Goal: Information Seeking & Learning: Understand process/instructions

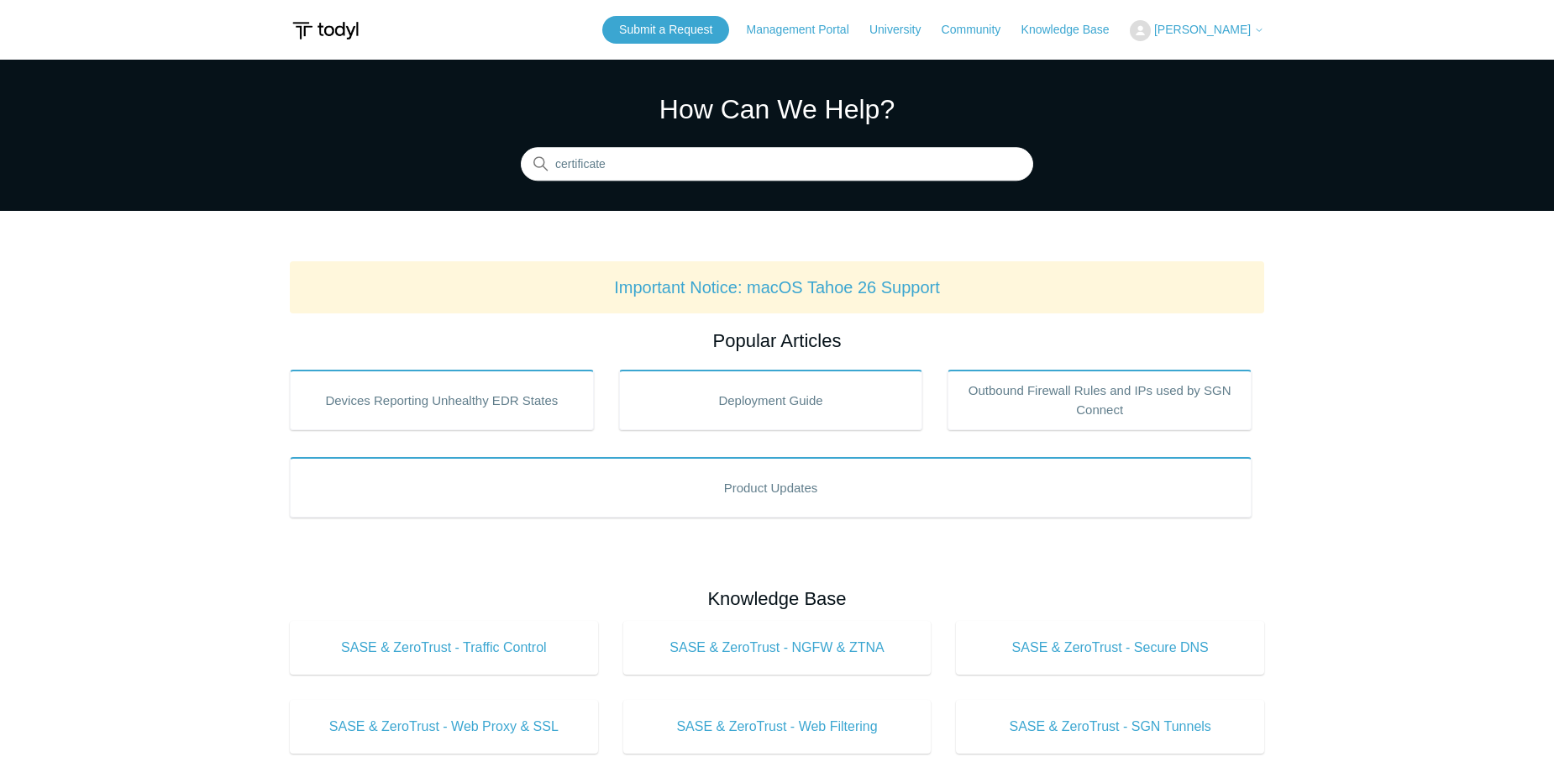
type input "certificate"
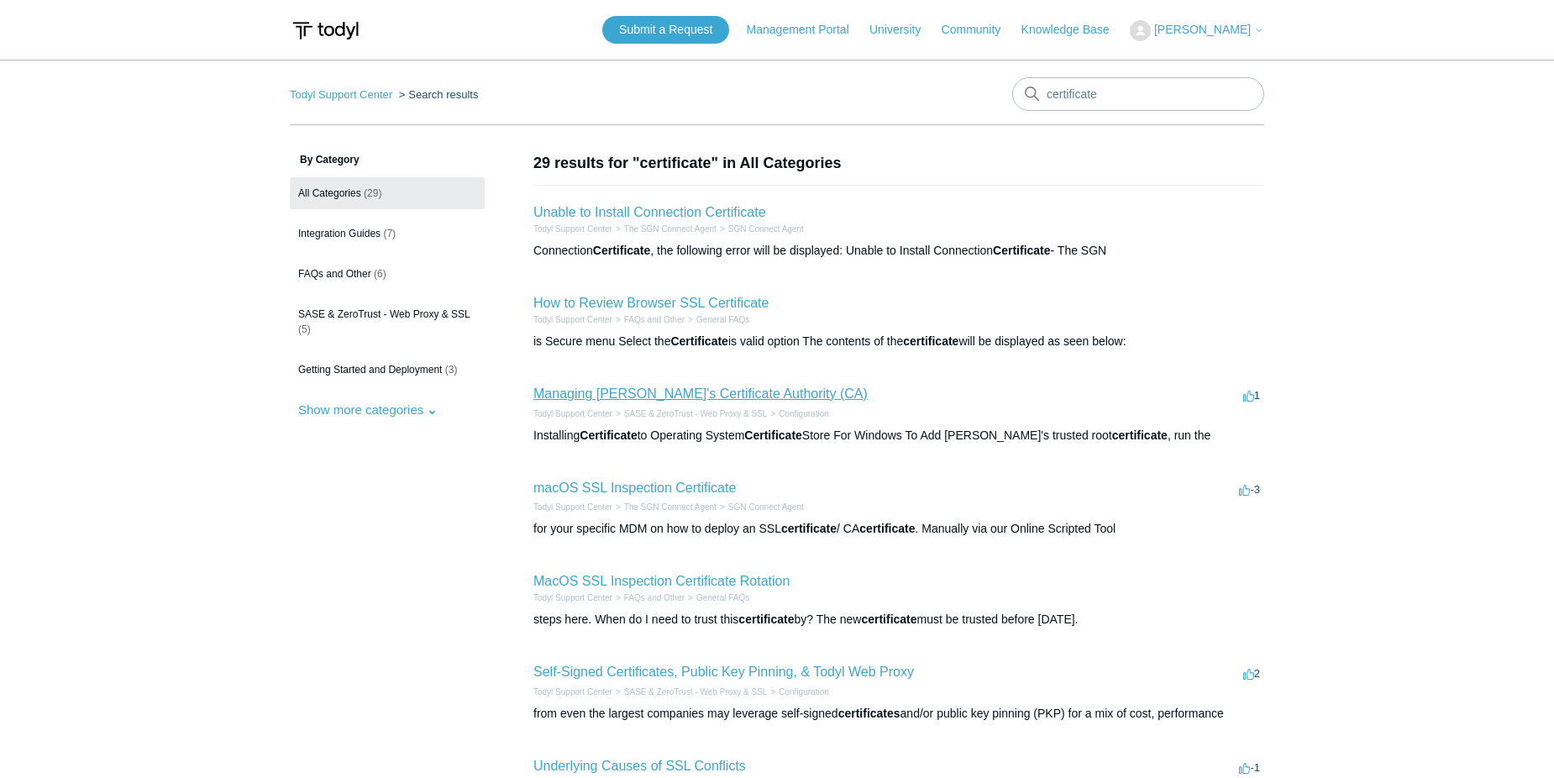
click at [694, 388] on link "Managing [PERSON_NAME]'s Certificate Authority (CA)" at bounding box center [700, 393] width 334 height 14
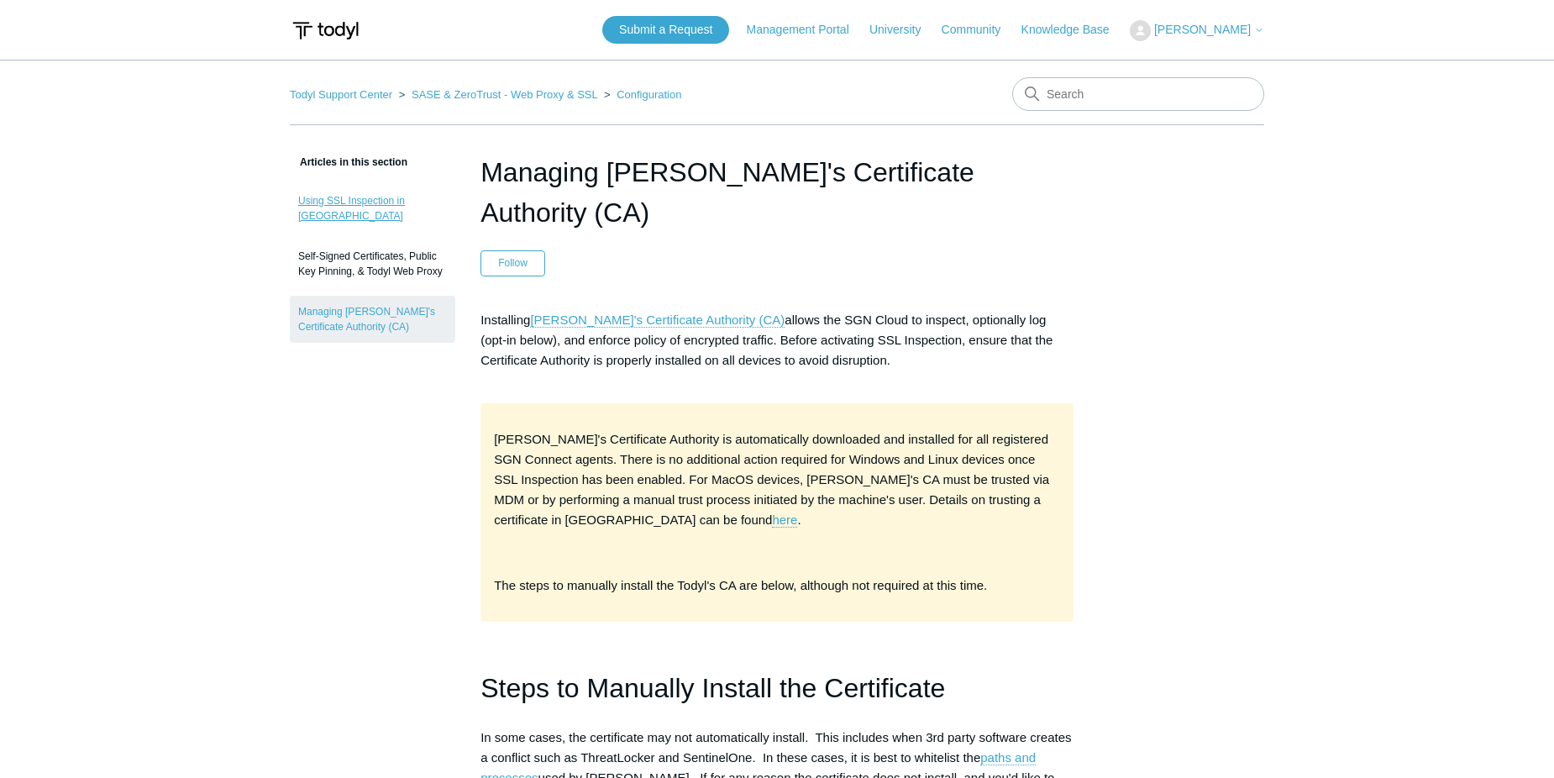
click at [384, 198] on link "Using SSL Inspection in [GEOGRAPHIC_DATA]" at bounding box center [372, 208] width 165 height 47
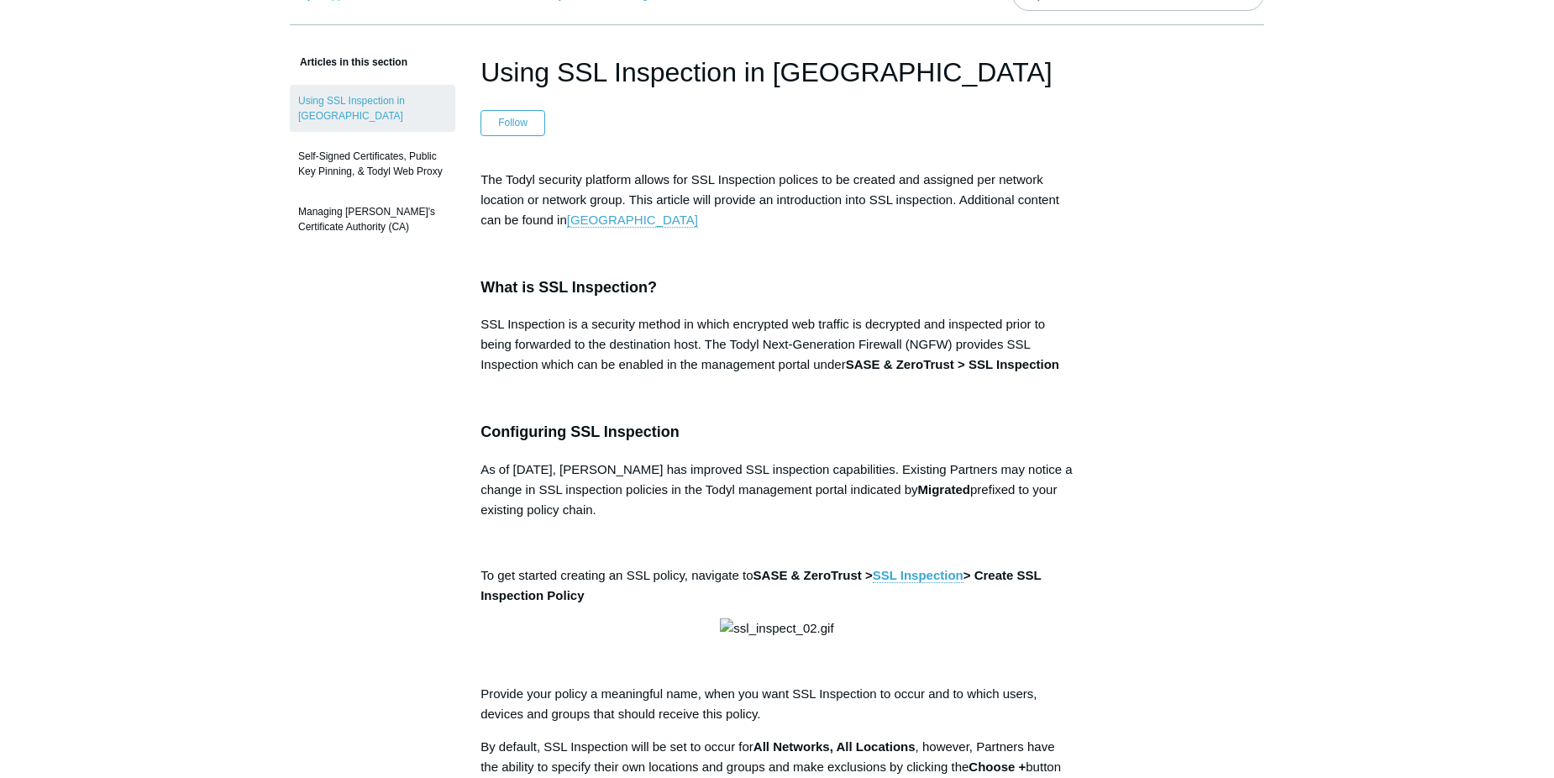
scroll to position [84, 0]
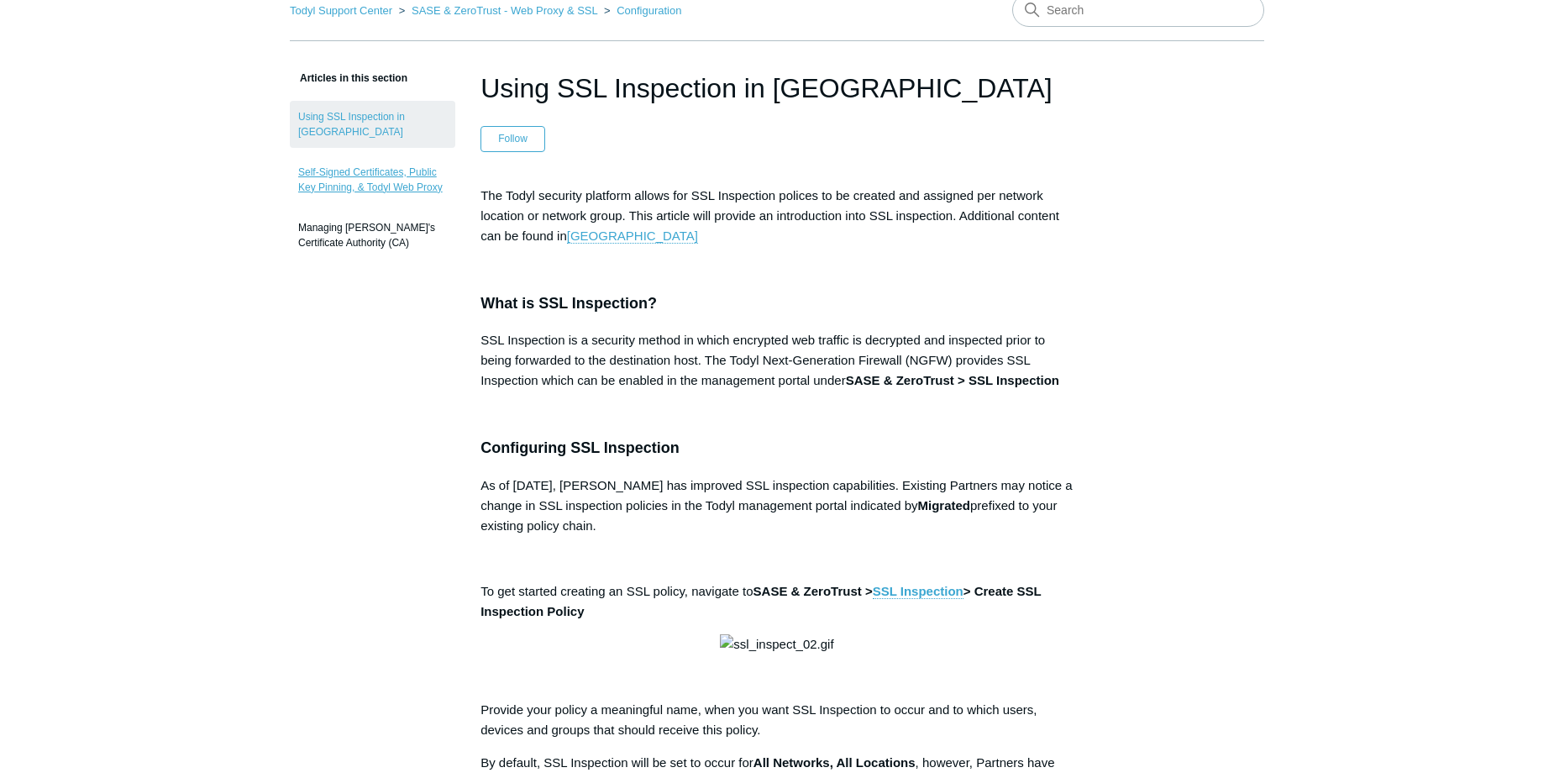
click at [410, 160] on link "Self-Signed Certificates, Public Key Pinning, & Todyl Web Proxy" at bounding box center [372, 179] width 165 height 47
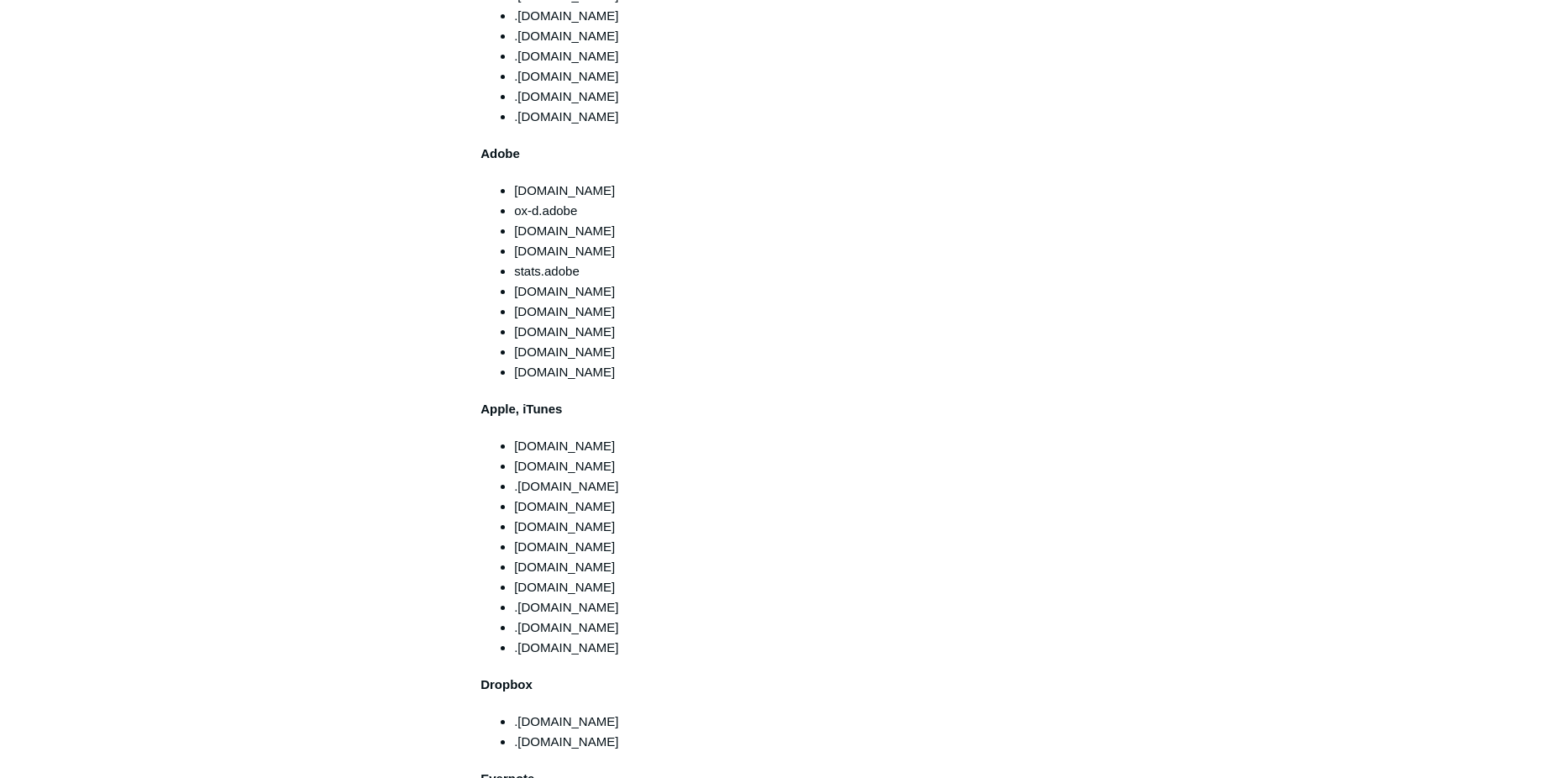
scroll to position [168, 0]
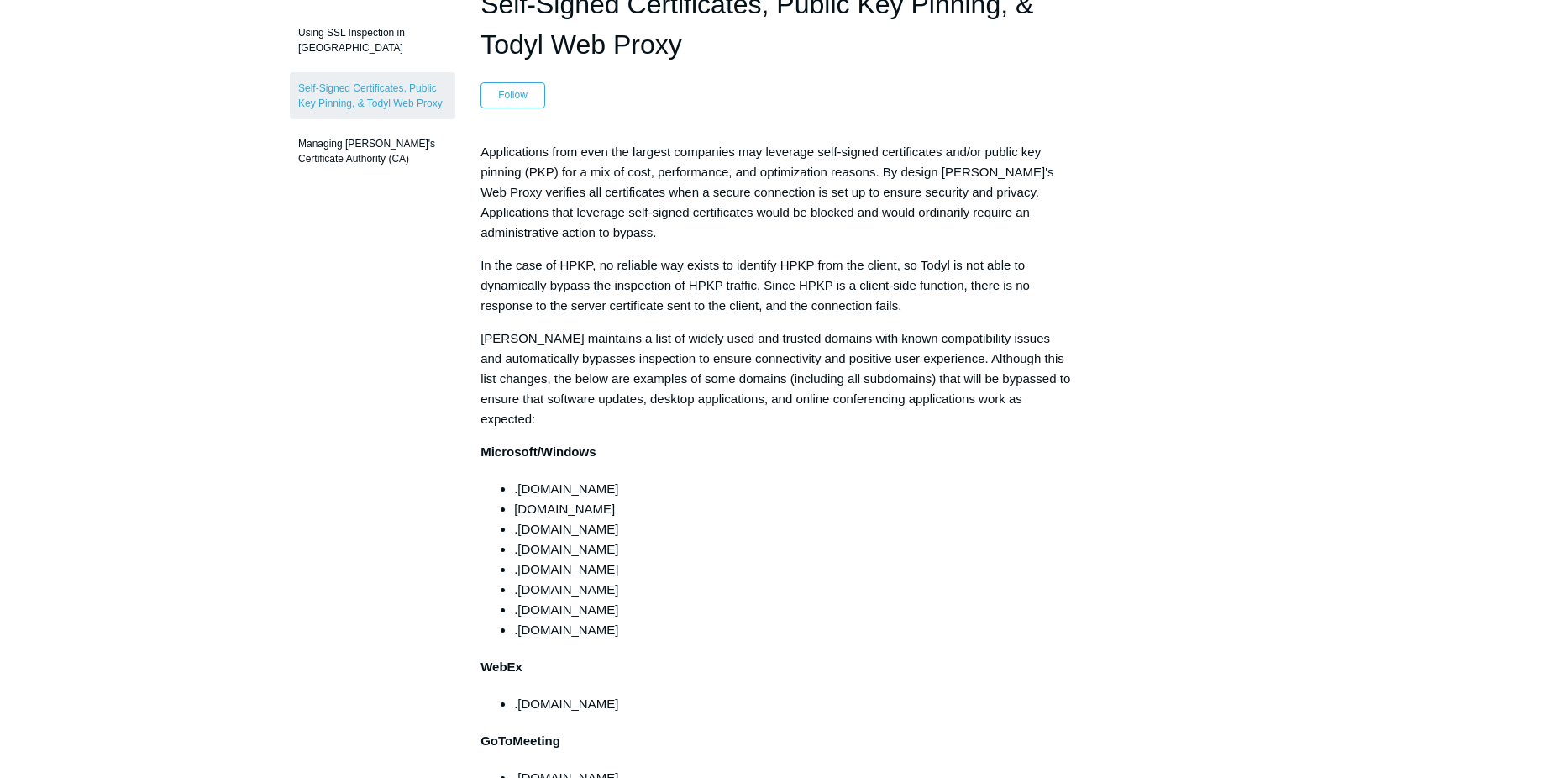
click at [553, 232] on p "Applications from even the largest companies may leverage self-signed certifica…" at bounding box center [776, 192] width 593 height 101
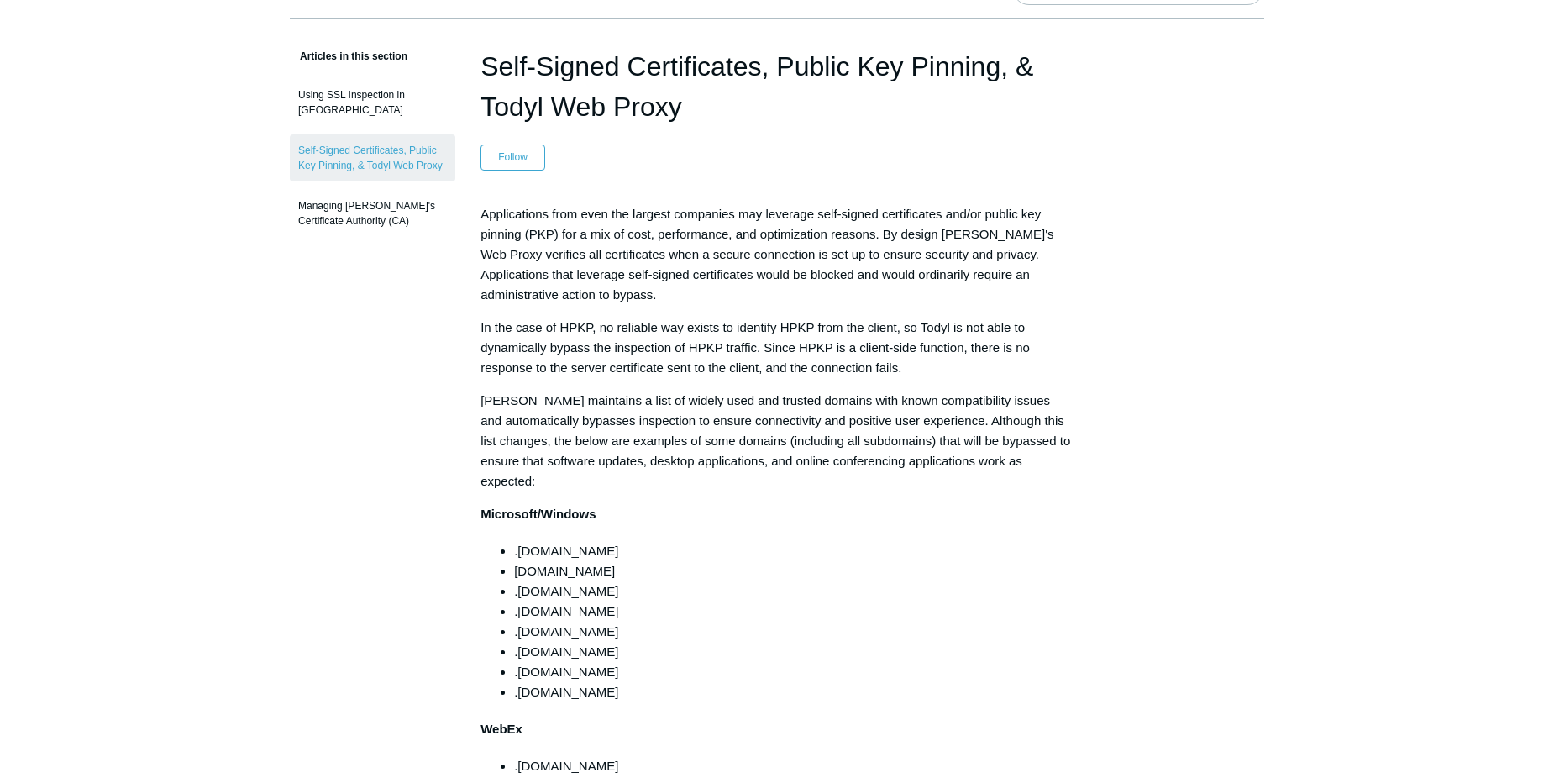
scroll to position [0, 0]
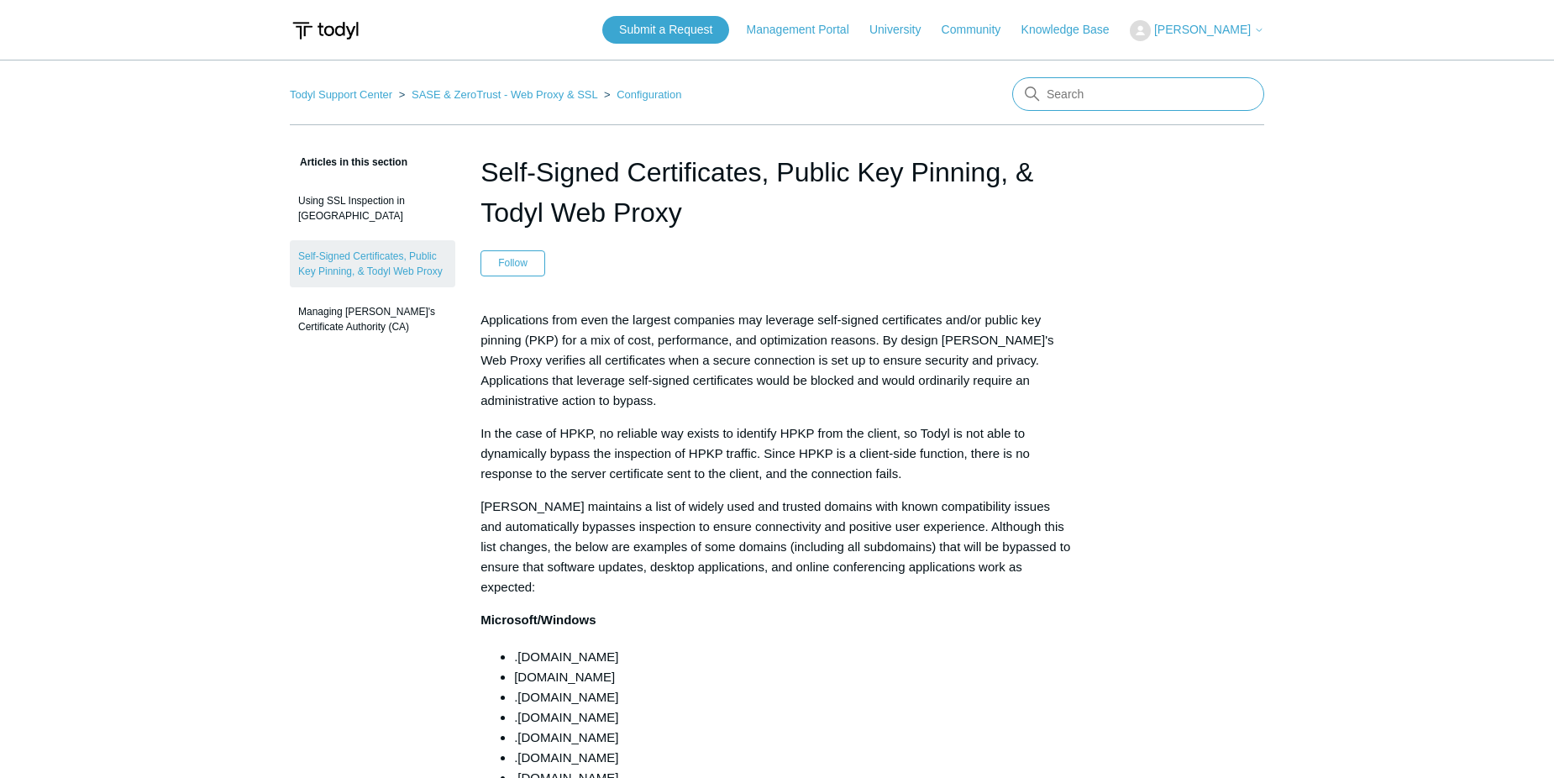
click at [1101, 106] on input "Search" at bounding box center [1138, 94] width 252 height 34
click at [373, 92] on link "Todyl Support Center" at bounding box center [341, 94] width 102 height 13
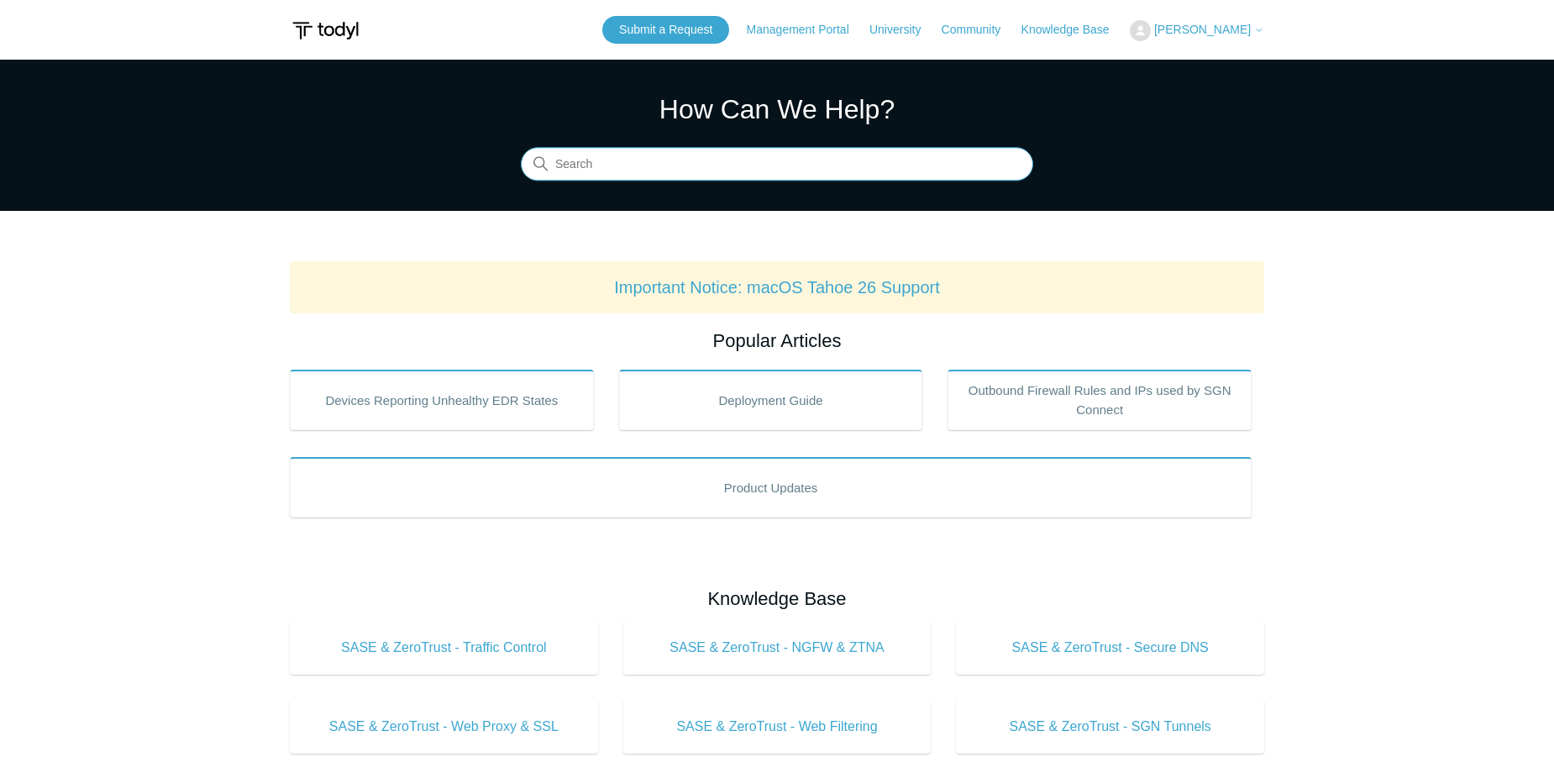
click at [716, 171] on input "Search" at bounding box center [777, 165] width 512 height 34
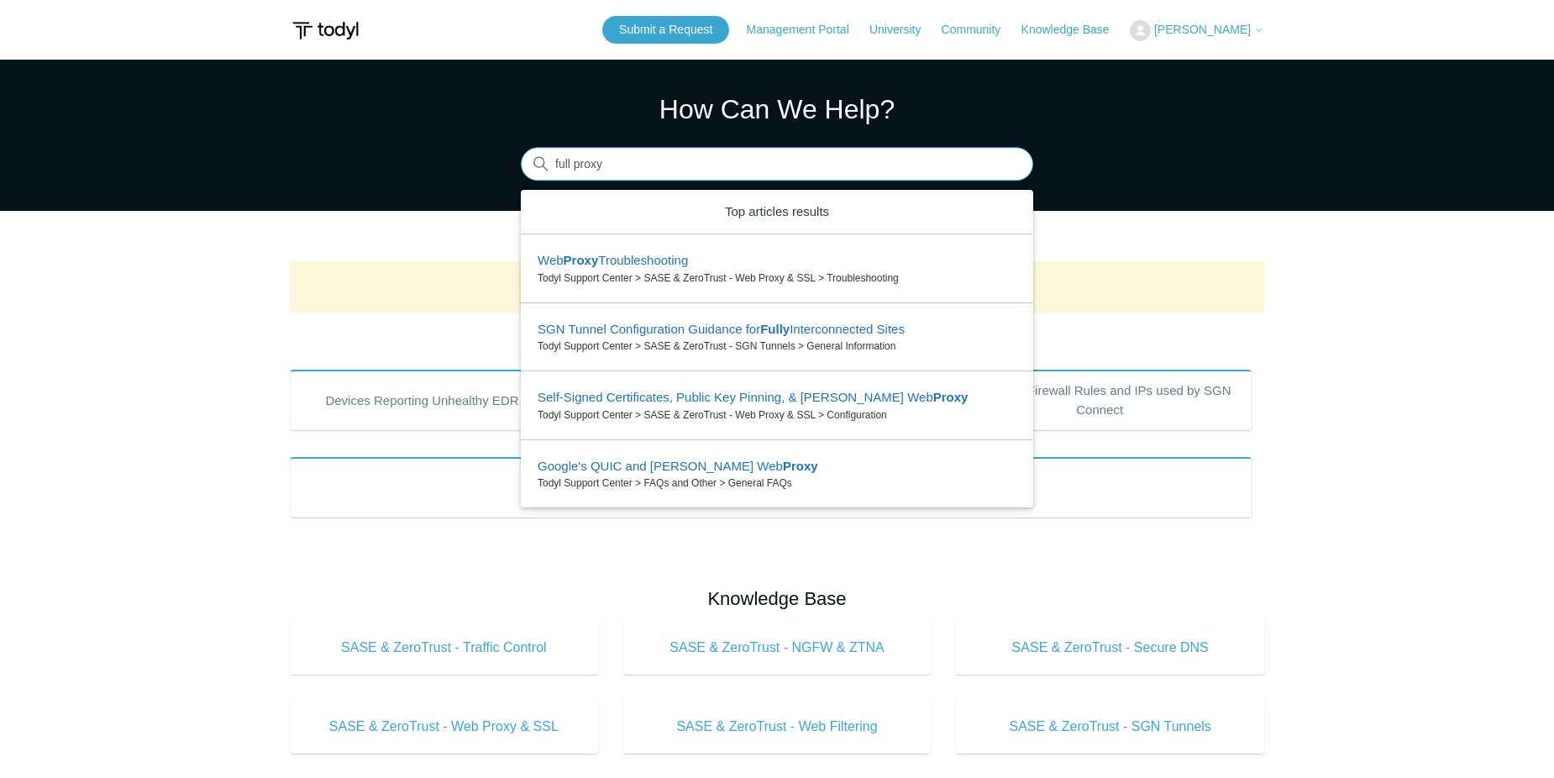
type input "full proxy"
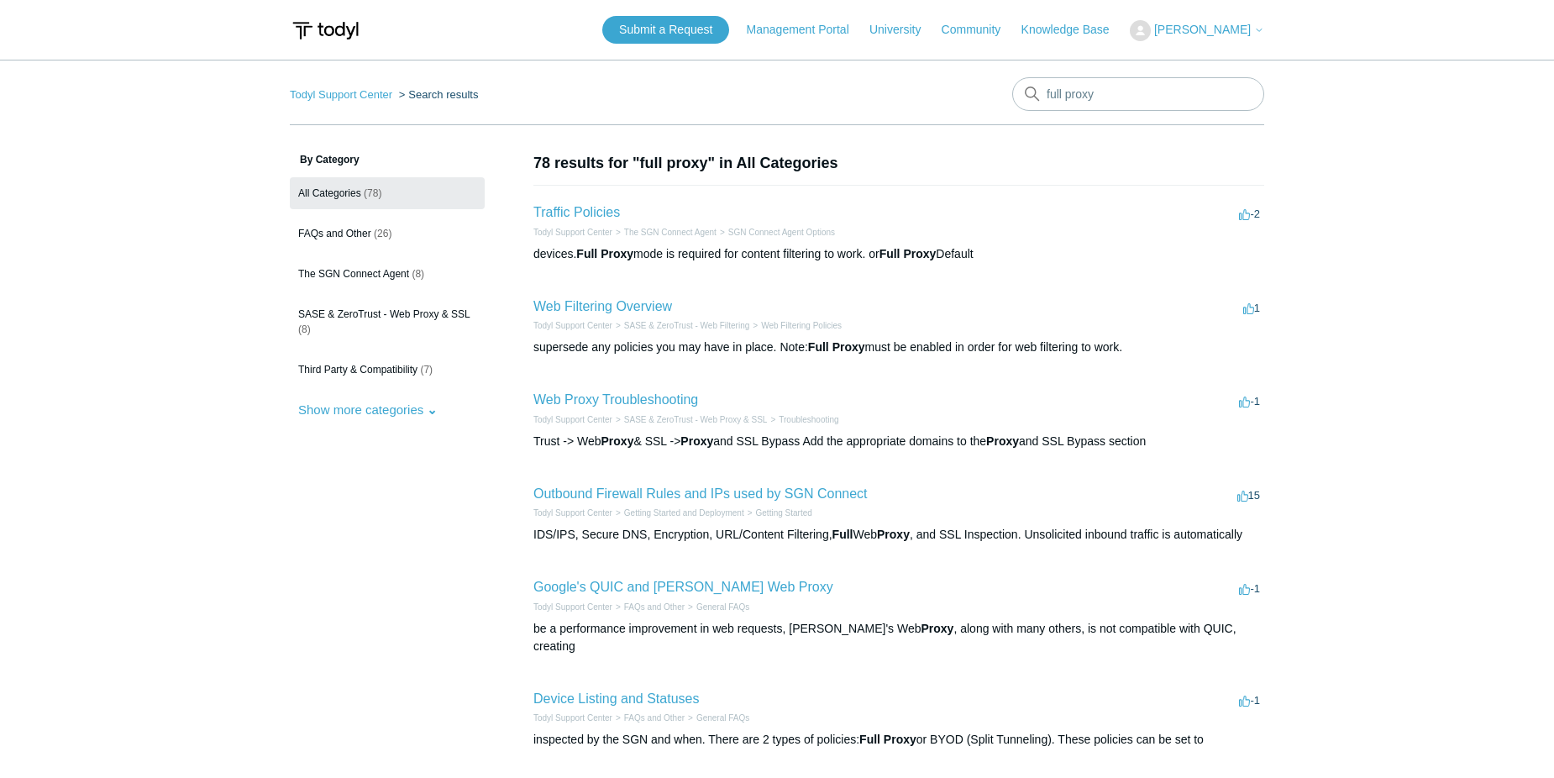
click at [348, 579] on aside "By Category All Categories (78) FAQs and Other (26) The SGN Connect Agent (8) S…" at bounding box center [387, 646] width 195 height 989
click at [1071, 105] on input "full proxy" at bounding box center [1138, 94] width 252 height 34
click at [1098, 87] on input "full proxy" at bounding box center [1138, 94] width 252 height 34
drag, startPoint x: 1058, startPoint y: 98, endPoint x: 1043, endPoint y: 103, distance: 15.1
click at [1044, 102] on input "full proxy" at bounding box center [1138, 94] width 252 height 34
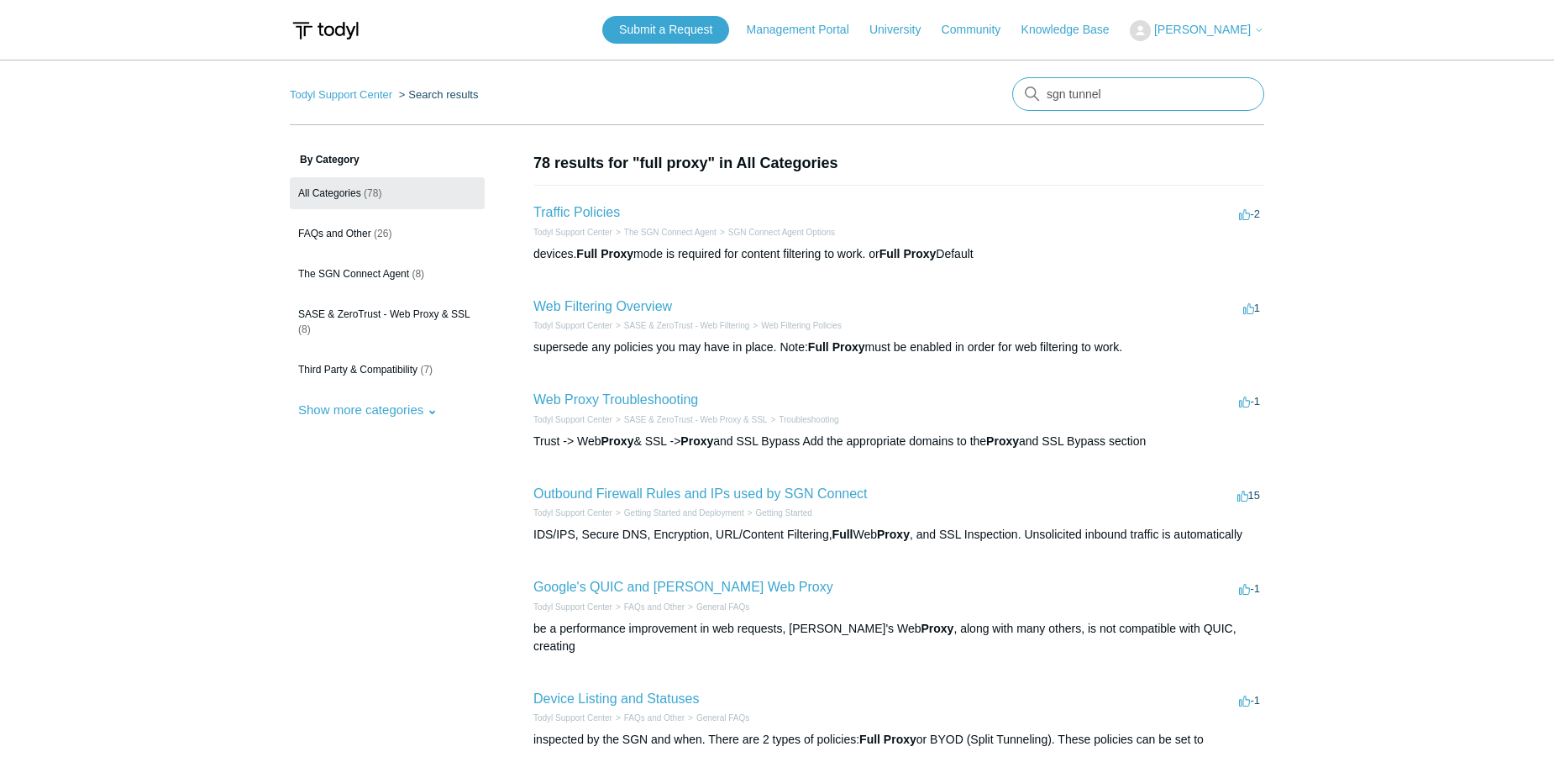
type input "sgn tunnel"
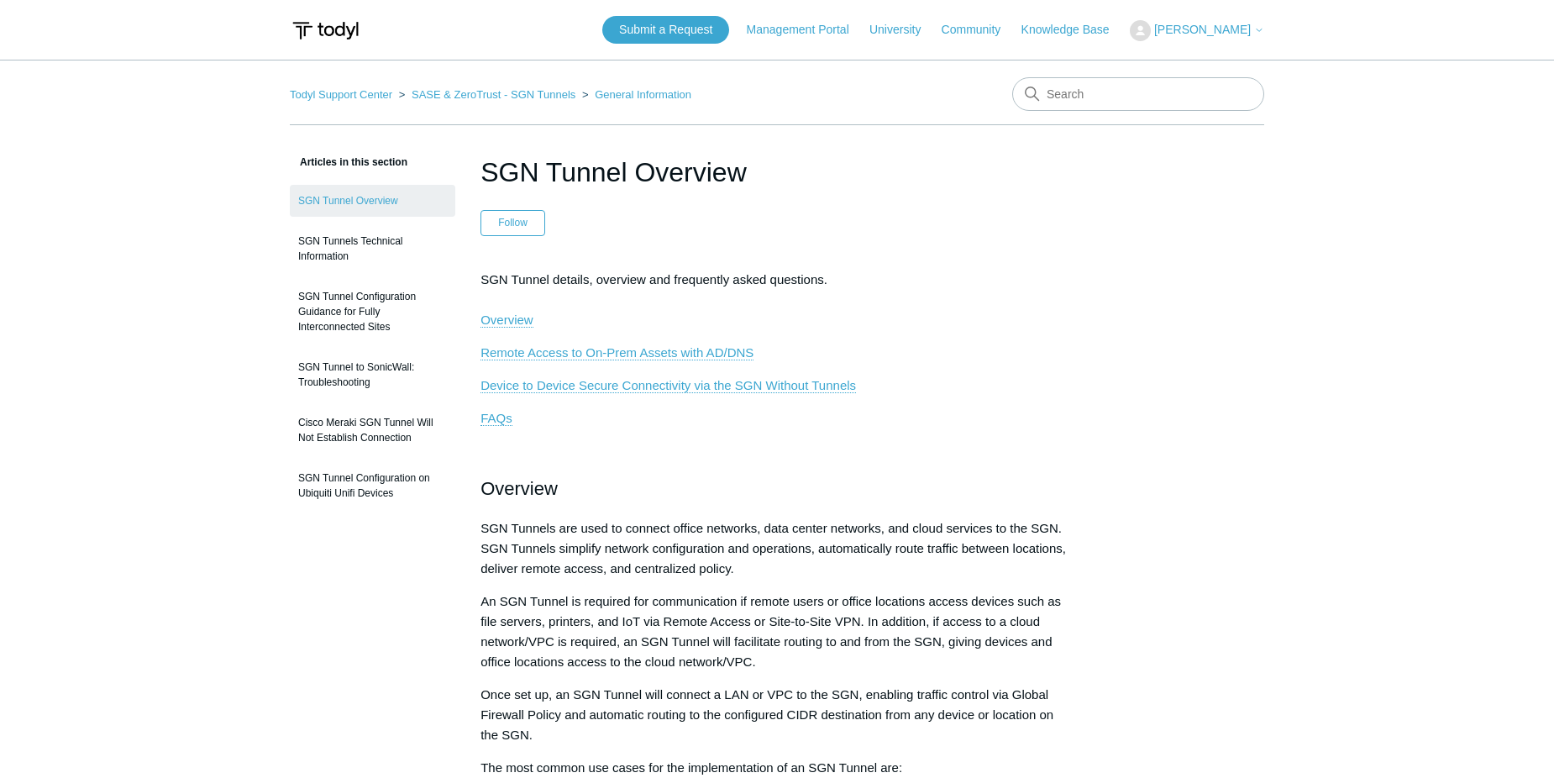
click at [536, 411] on p "FAQs" at bounding box center [776, 418] width 593 height 20
click at [511, 418] on span "FAQs" at bounding box center [496, 418] width 32 height 14
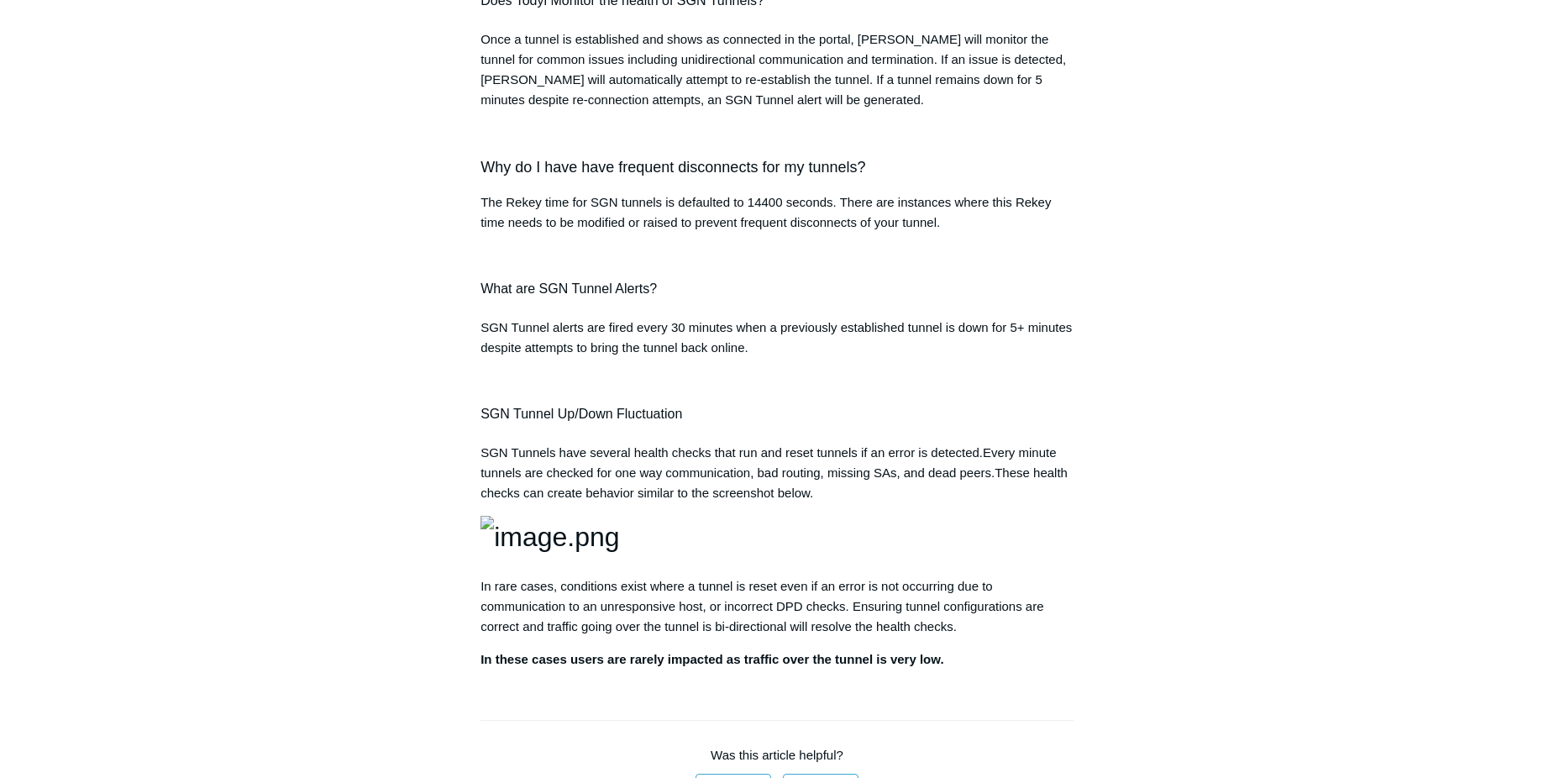
scroll to position [2265, 0]
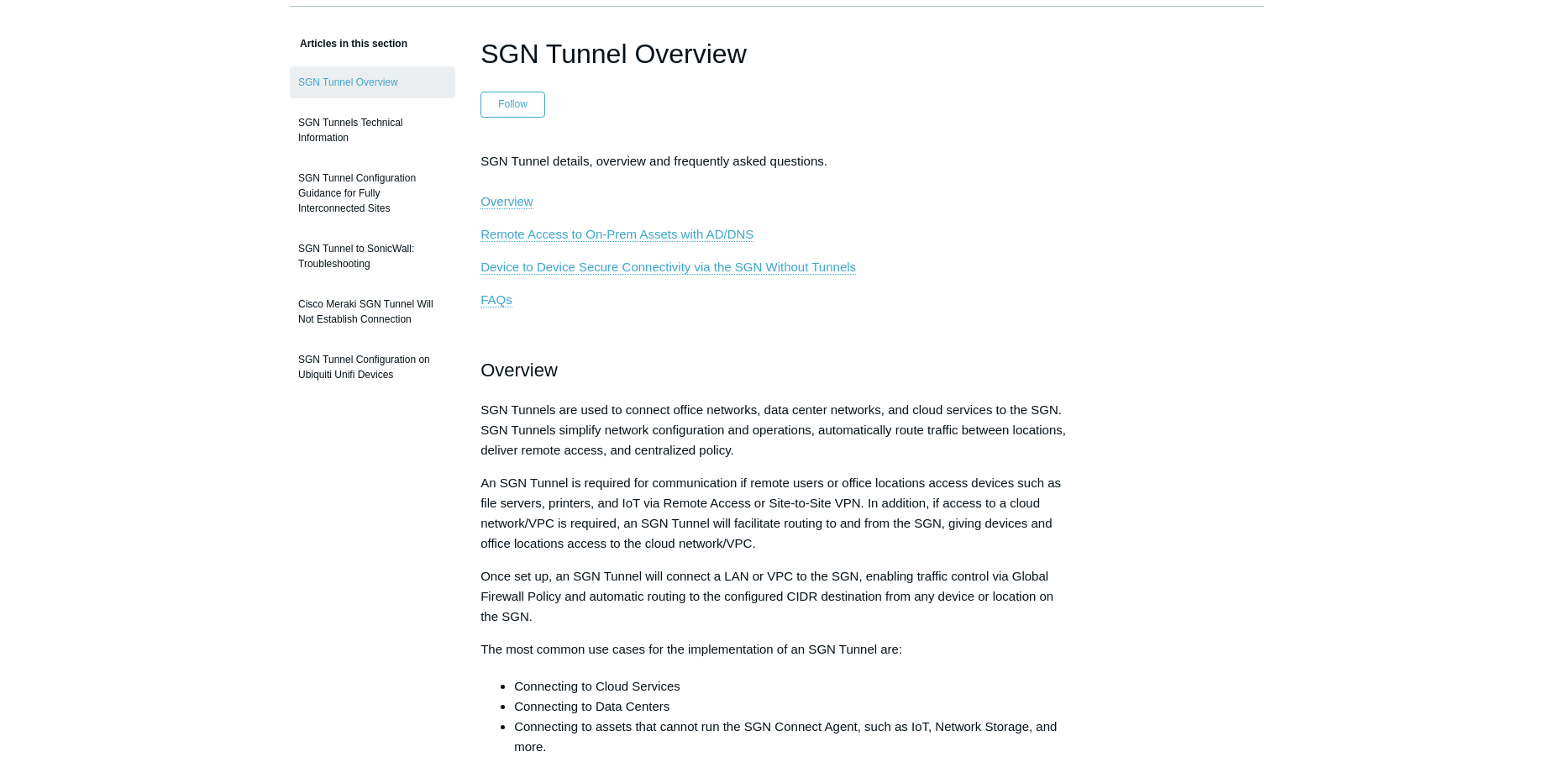
scroll to position [0, 0]
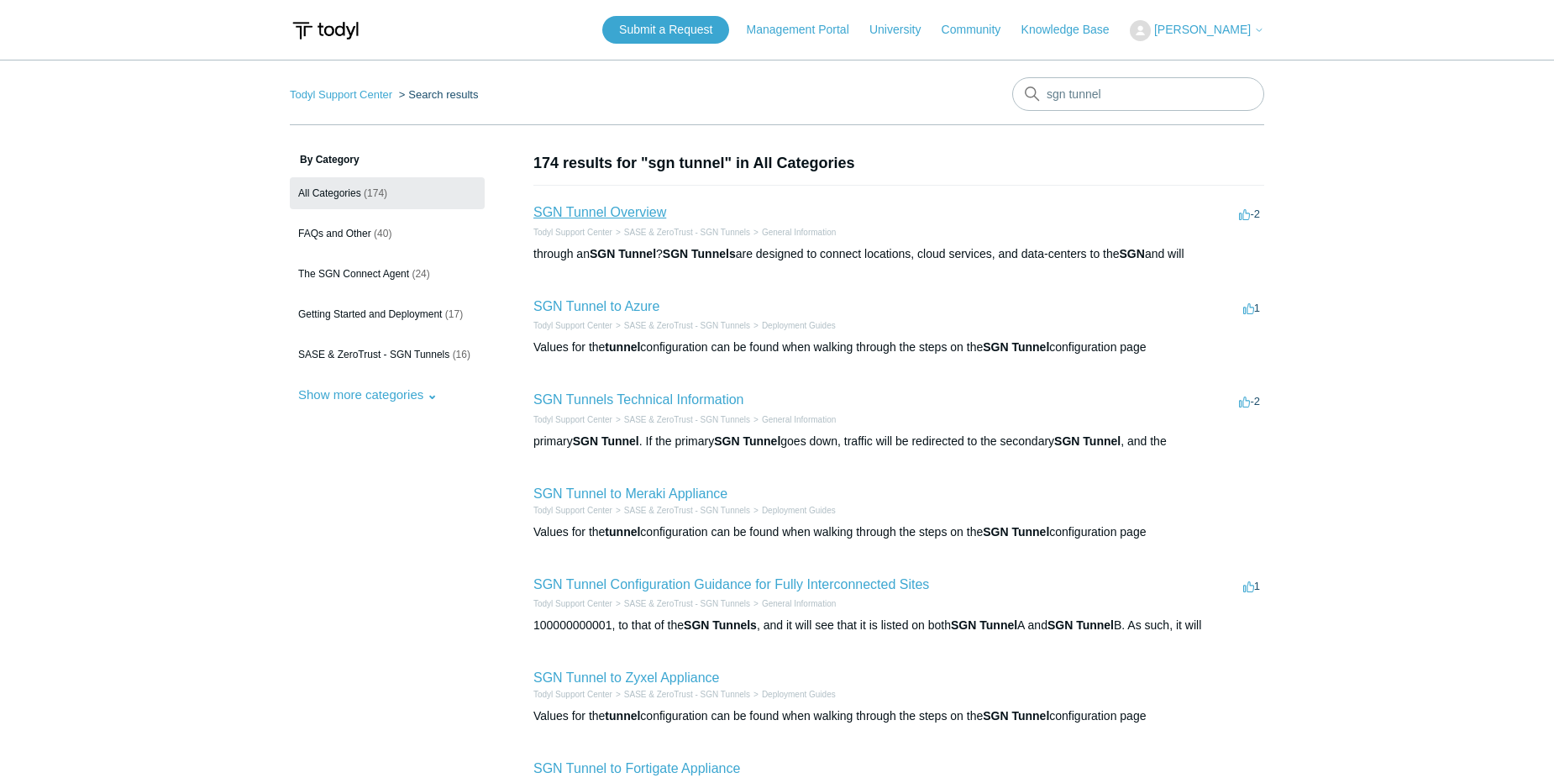
click at [649, 216] on link "SGN Tunnel Overview" at bounding box center [599, 212] width 133 height 14
click at [617, 400] on link "SGN Tunnels Technical Information" at bounding box center [638, 399] width 211 height 14
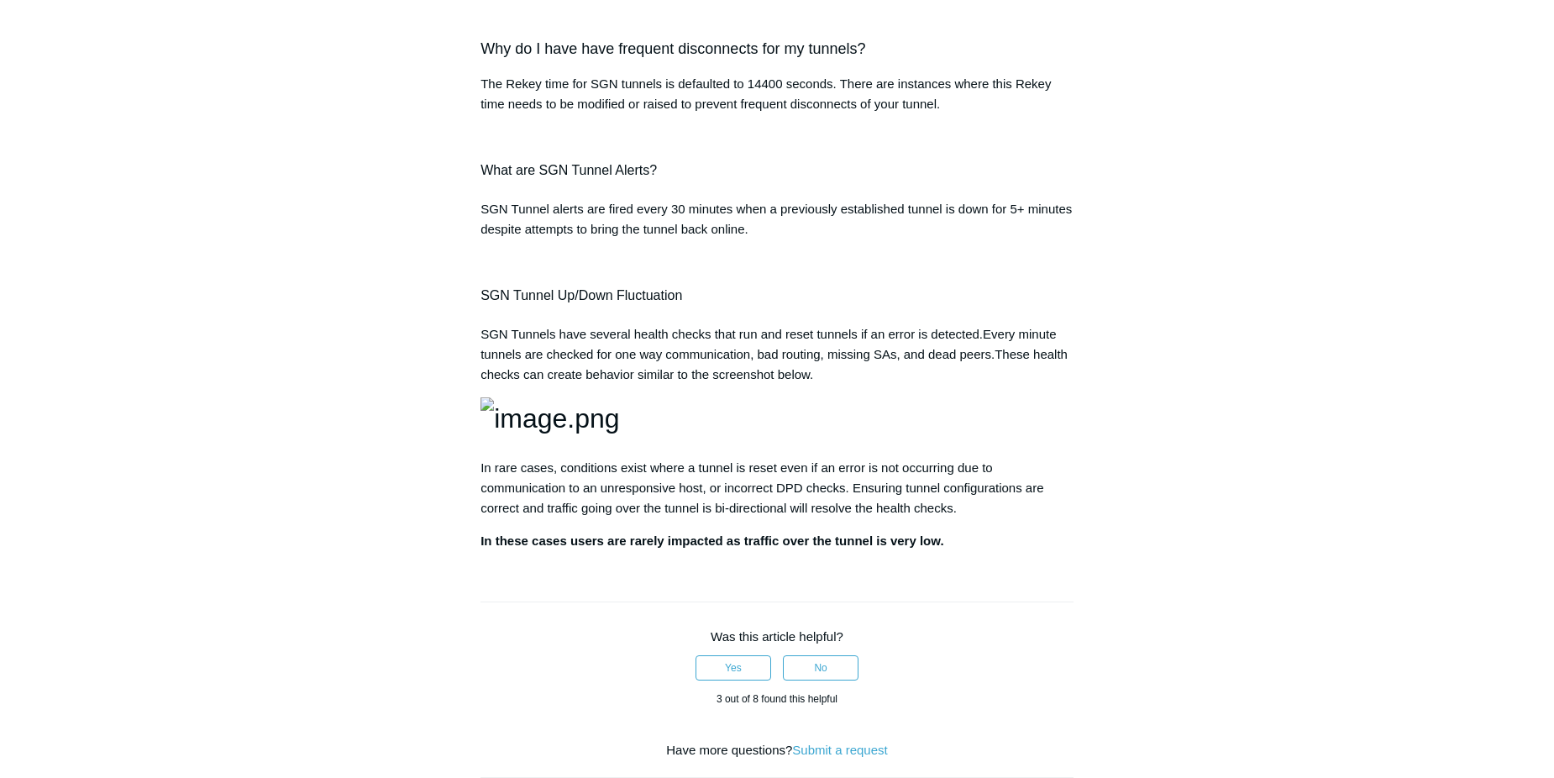
scroll to position [2352, 0]
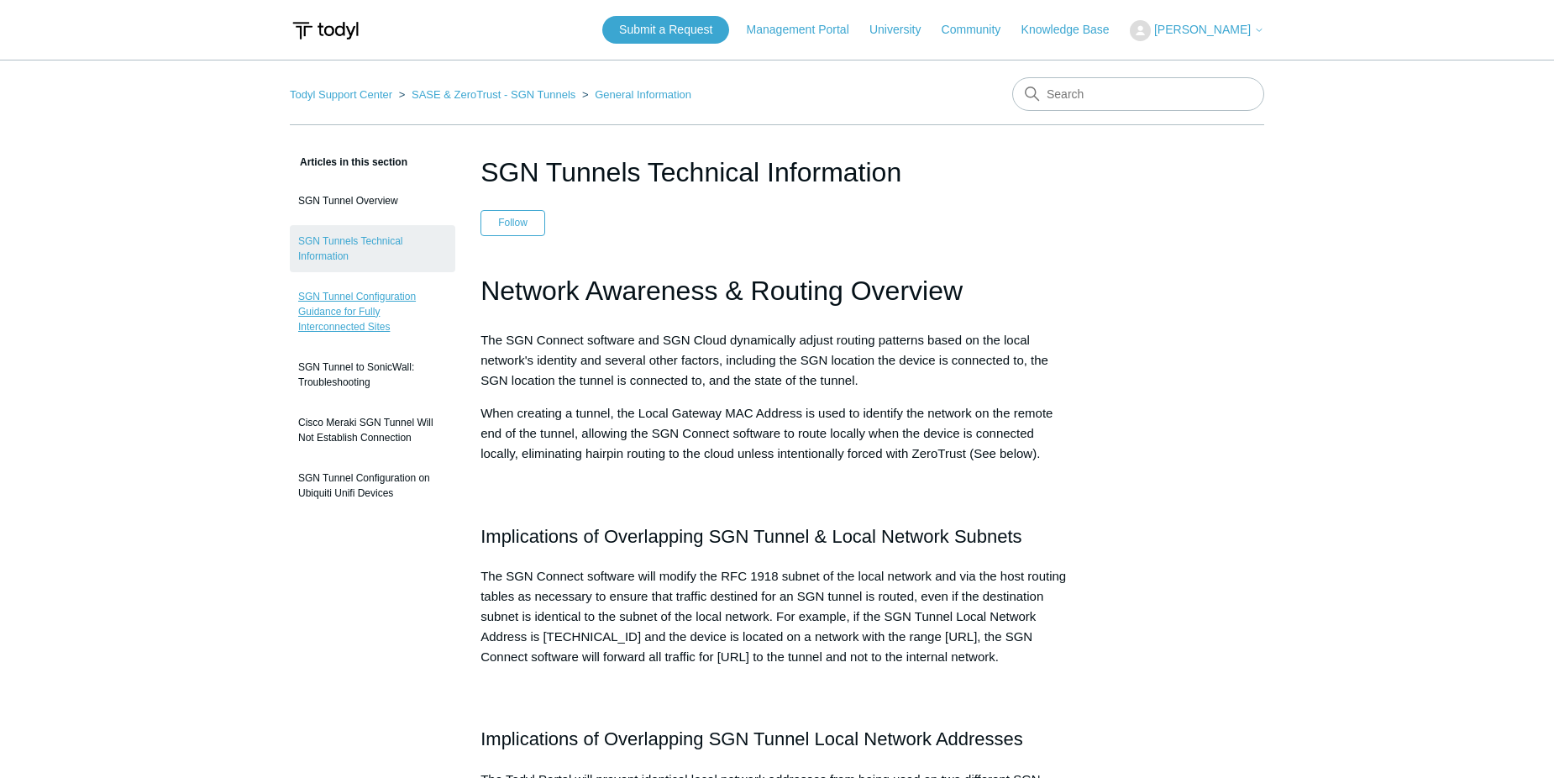
click at [360, 296] on link "SGN Tunnel Configuration Guidance for Fully Interconnected Sites" at bounding box center [372, 312] width 165 height 62
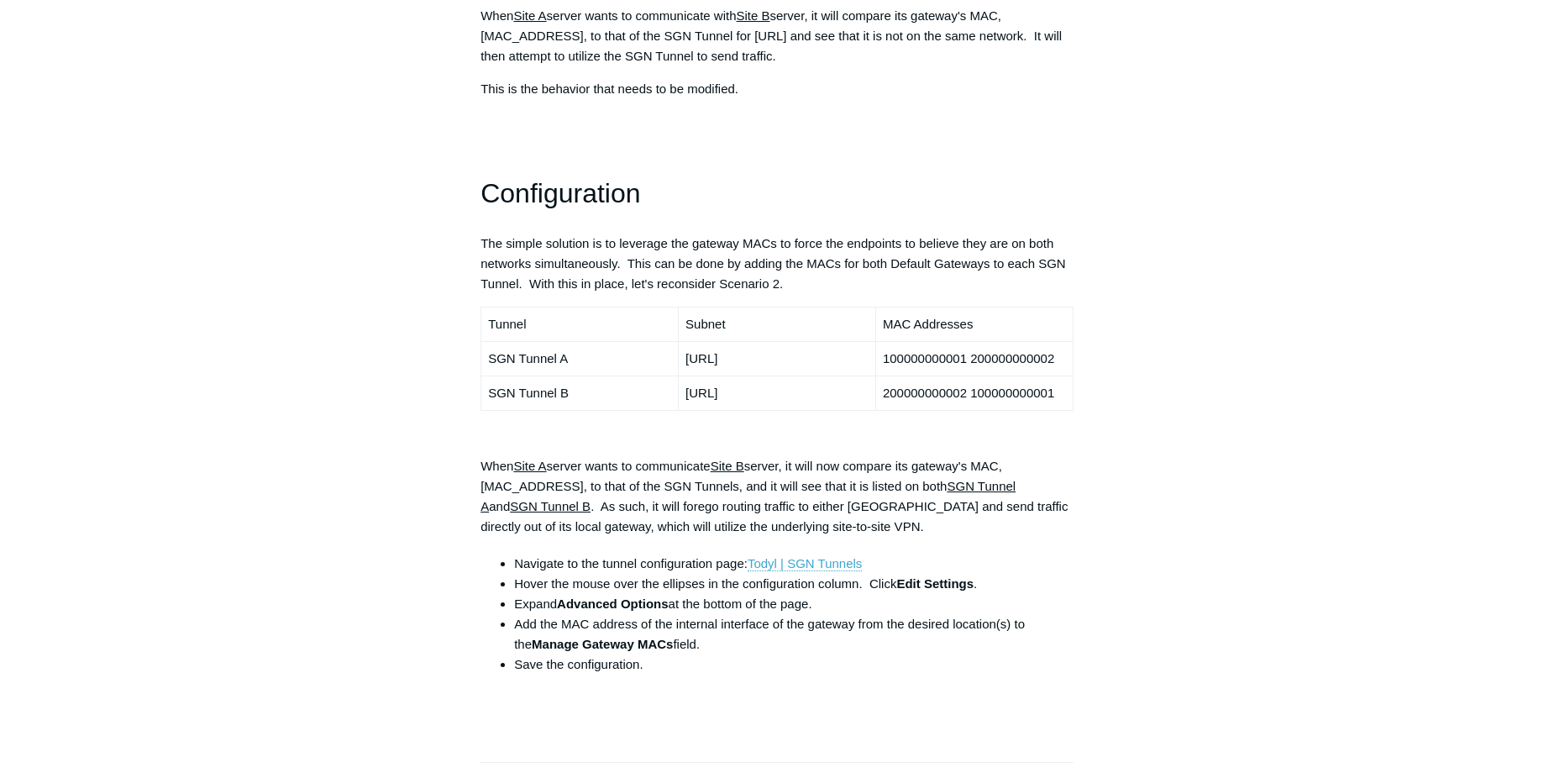
scroll to position [1176, 0]
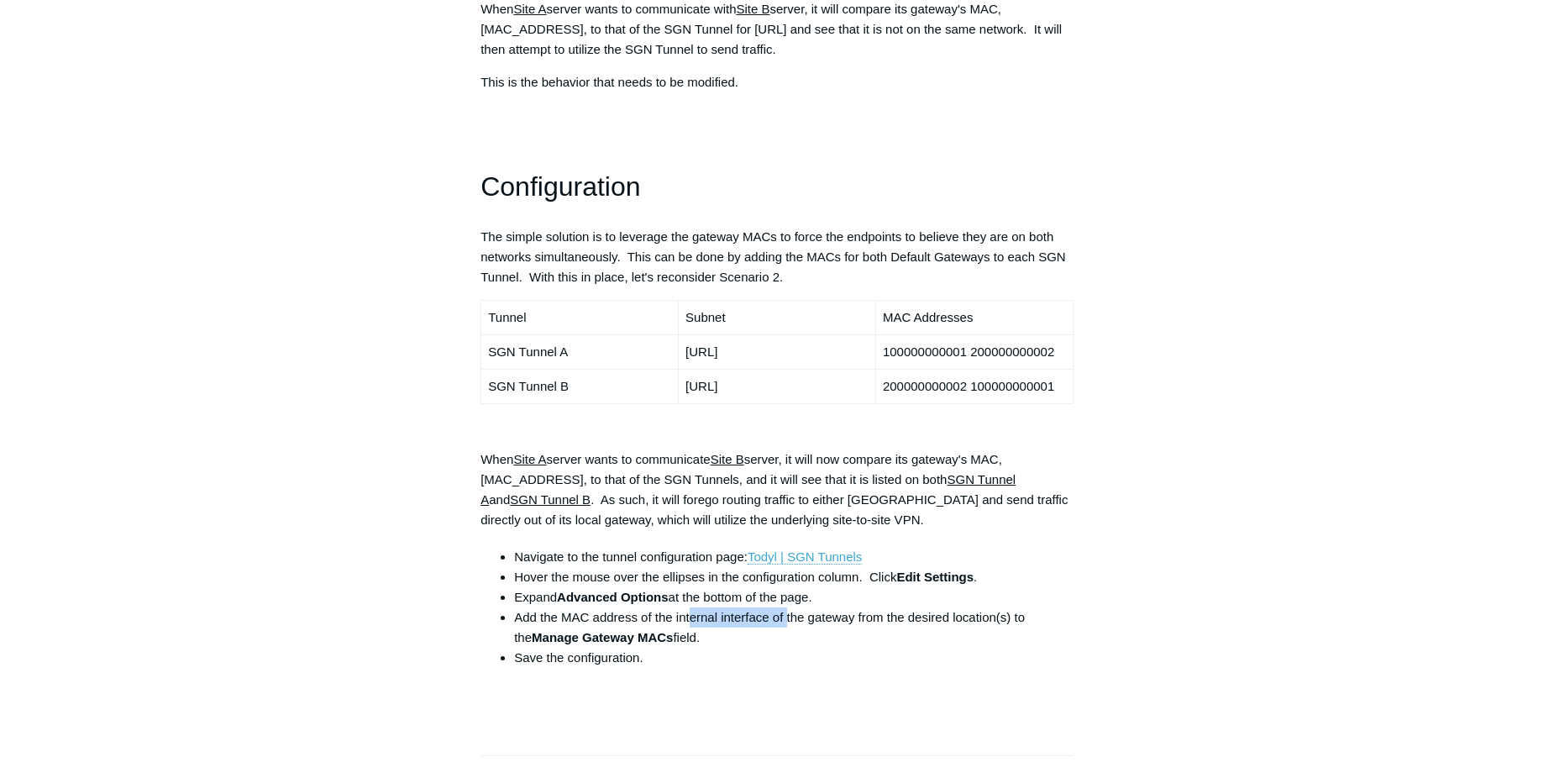
drag, startPoint x: 690, startPoint y: 576, endPoint x: 785, endPoint y: 577, distance: 95.8
click at [785, 607] on li "Add the MAC address of the internal interface of the gateway from the desired l…" at bounding box center [793, 627] width 559 height 40
drag, startPoint x: 785, startPoint y: 577, endPoint x: 746, endPoint y: 604, distance: 47.8
click at [746, 607] on li "Add the MAC address of the internal interface of the gateway from the desired l…" at bounding box center [793, 627] width 559 height 40
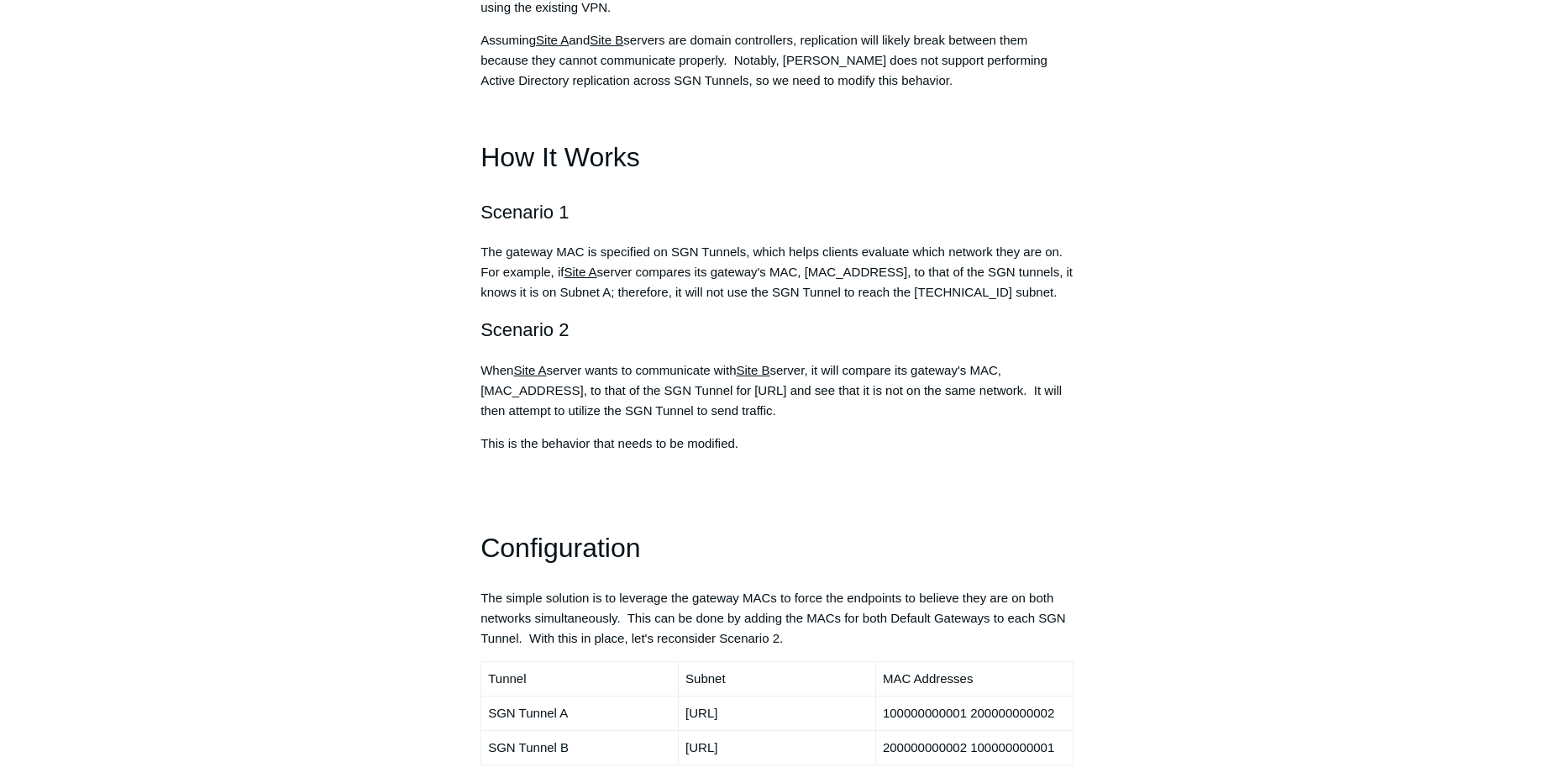
scroll to position [840, 0]
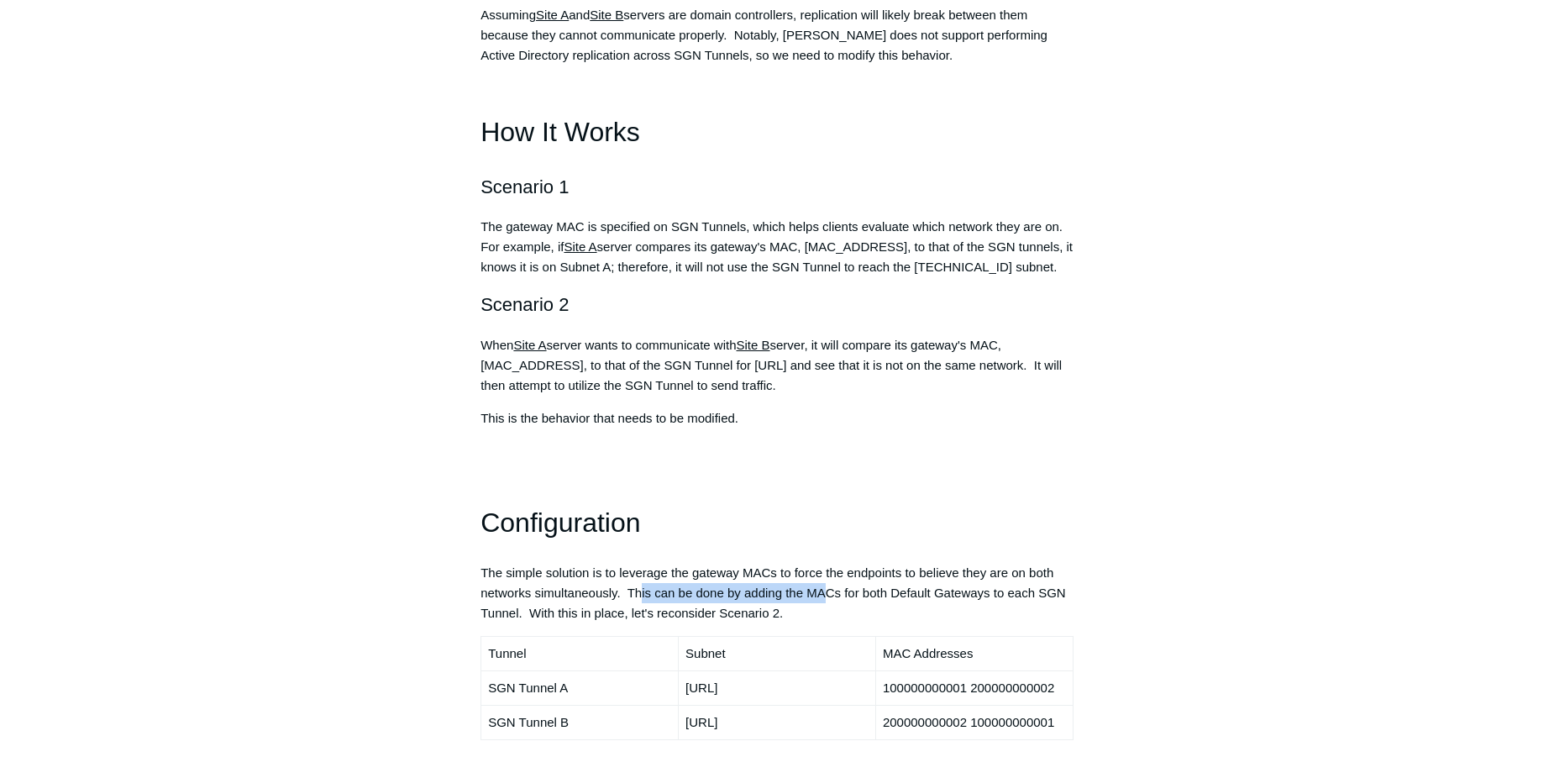
drag, startPoint x: 639, startPoint y: 549, endPoint x: 830, endPoint y: 556, distance: 190.8
click at [830, 563] on p "The simple solution is to leverage the gateway MACs to force the endpoints to b…" at bounding box center [776, 593] width 593 height 60
drag, startPoint x: 830, startPoint y: 556, endPoint x: 803, endPoint y: 576, distance: 33.6
click at [803, 576] on p "The simple solution is to leverage the gateway MACs to force the endpoints to b…" at bounding box center [776, 593] width 593 height 60
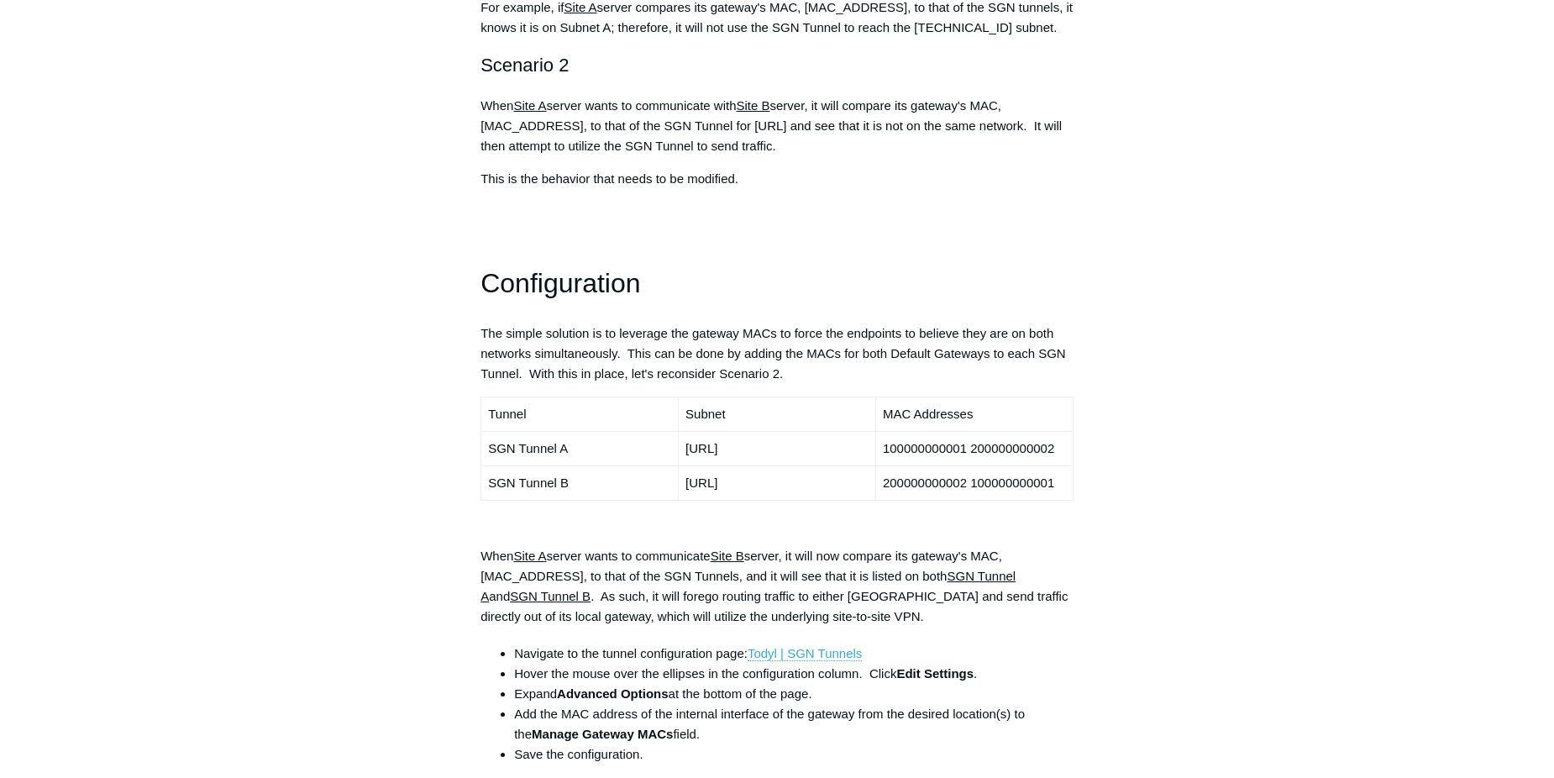
scroll to position [1092, 0]
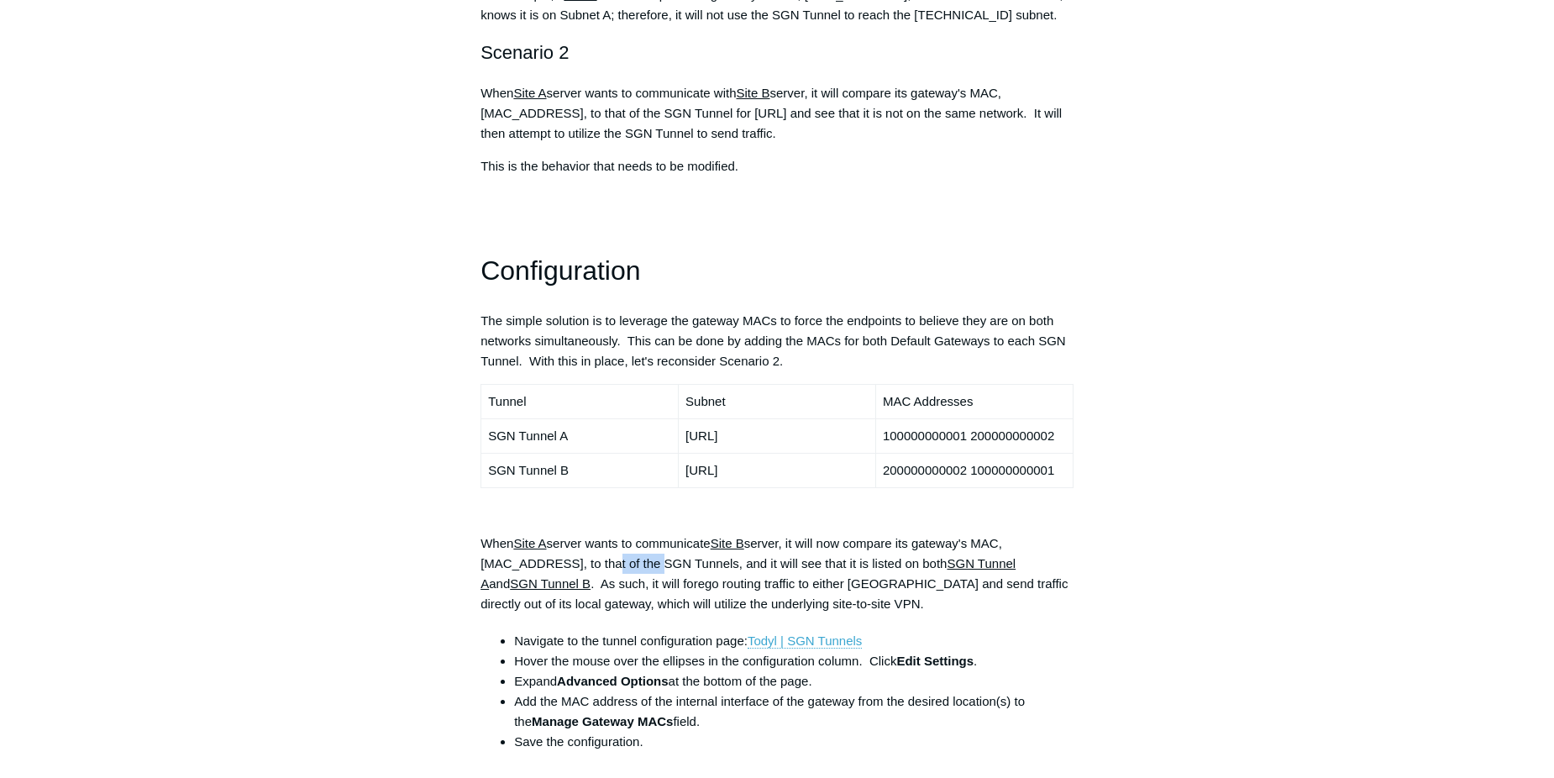
drag, startPoint x: 601, startPoint y: 526, endPoint x: 645, endPoint y: 524, distance: 44.5
click at [645, 533] on p "When Site A server wants to communicate Site B server, it will now compare its …" at bounding box center [776, 573] width 593 height 81
drag, startPoint x: 645, startPoint y: 524, endPoint x: 694, endPoint y: 534, distance: 49.7
click at [694, 534] on p "When Site A server wants to communicate Site B server, it will now compare its …" at bounding box center [776, 573] width 593 height 81
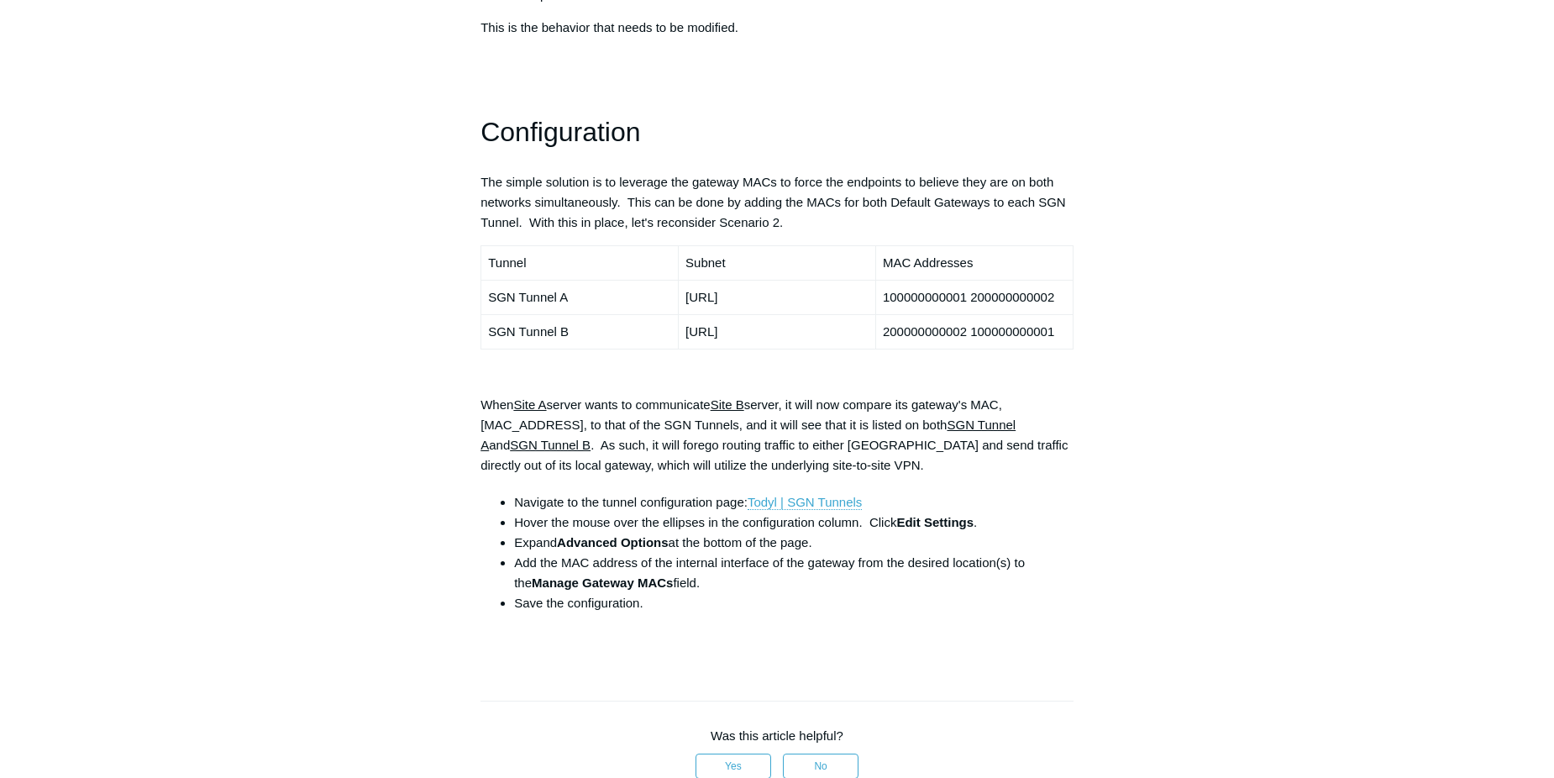
scroll to position [1260, 0]
